Goal: Task Accomplishment & Management: Manage account settings

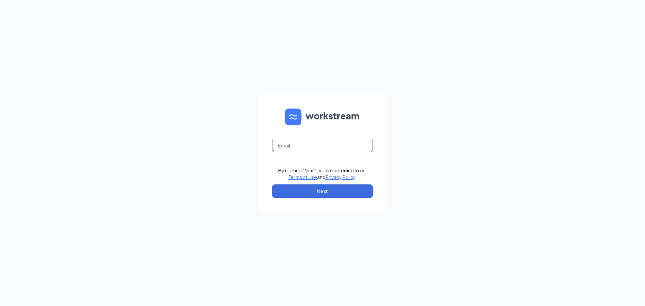
click at [309, 147] on input "text" at bounding box center [322, 145] width 101 height 13
type input "bsanchezcfaplaza@gmail.com"
click at [316, 195] on button "Next" at bounding box center [322, 190] width 101 height 13
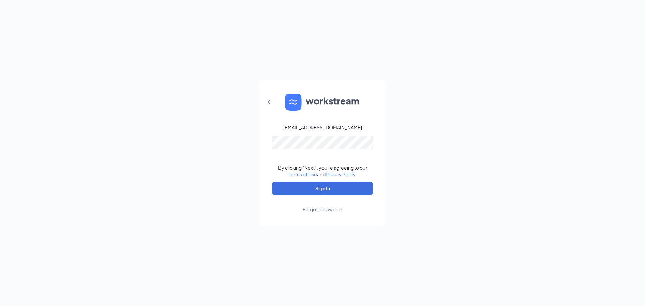
click at [290, 134] on form "bsanchezcfaplaza@gmail.com By clicking "Next", you're agreeing to our Terms of …" at bounding box center [323, 153] width 128 height 146
click at [272, 182] on button "Sign In" at bounding box center [322, 188] width 101 height 13
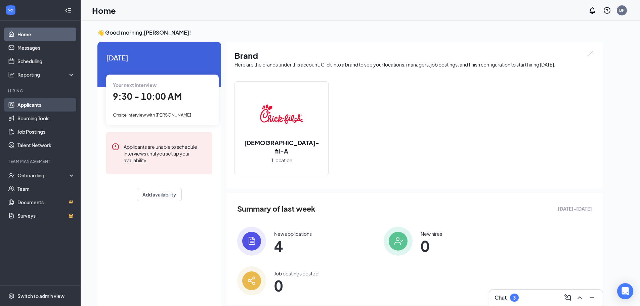
click at [35, 106] on link "Applicants" at bounding box center [45, 104] width 57 height 13
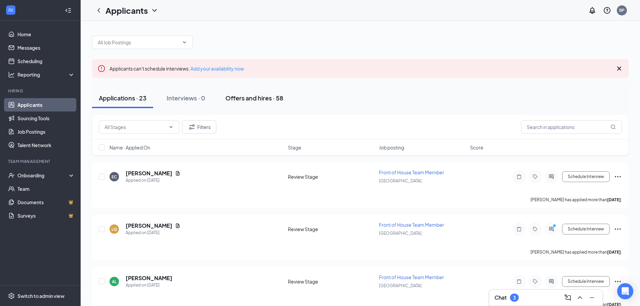
click at [244, 93] on button "Offers and hires · 58" at bounding box center [254, 98] width 71 height 20
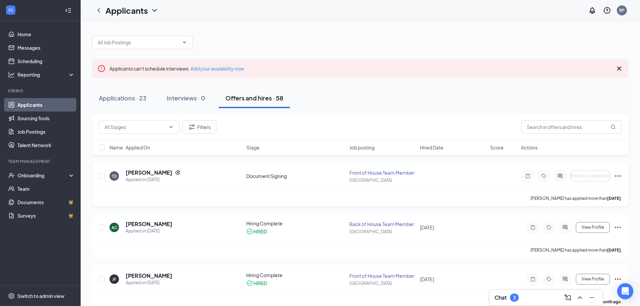
click at [616, 178] on icon "Ellipses" at bounding box center [618, 176] width 8 height 8
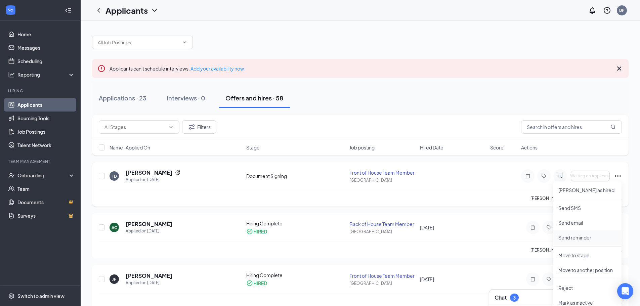
click at [560, 239] on p "Send reminder" at bounding box center [587, 237] width 58 height 7
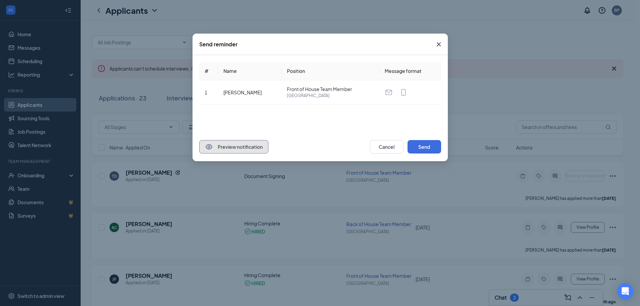
click at [260, 146] on button "Preview notification" at bounding box center [233, 146] width 69 height 13
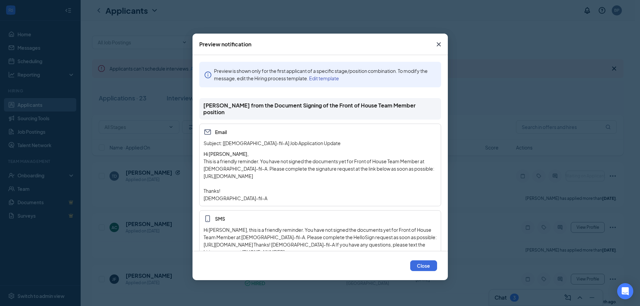
scroll to position [16, 0]
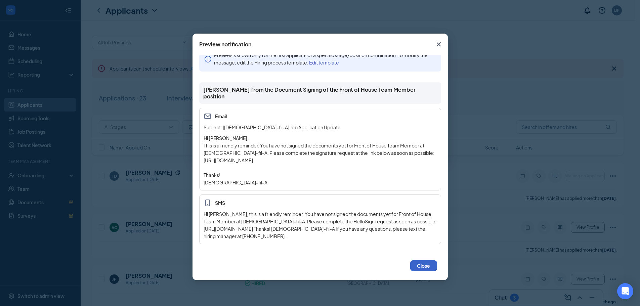
click at [422, 266] on button "Close" at bounding box center [423, 265] width 27 height 11
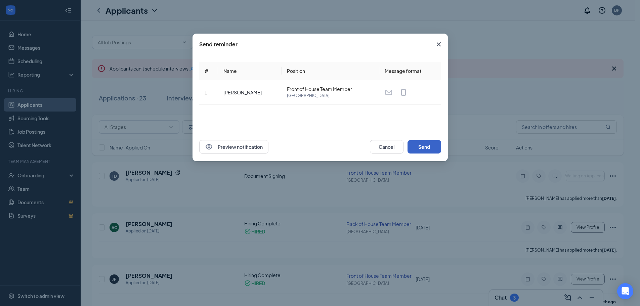
click at [421, 145] on button "Send" at bounding box center [425, 146] width 34 height 13
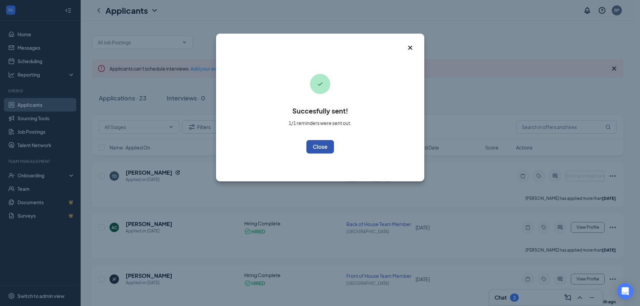
click at [324, 151] on button "OK" at bounding box center [320, 146] width 28 height 13
